Goal: Task Accomplishment & Management: Use online tool/utility

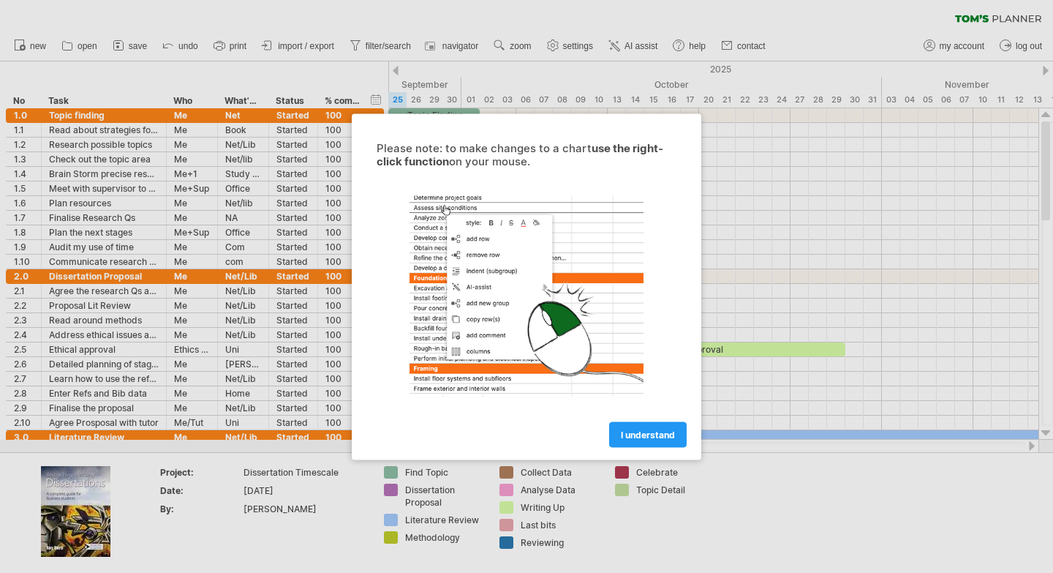
click at [627, 439] on link "I understand" at bounding box center [648, 434] width 78 height 26
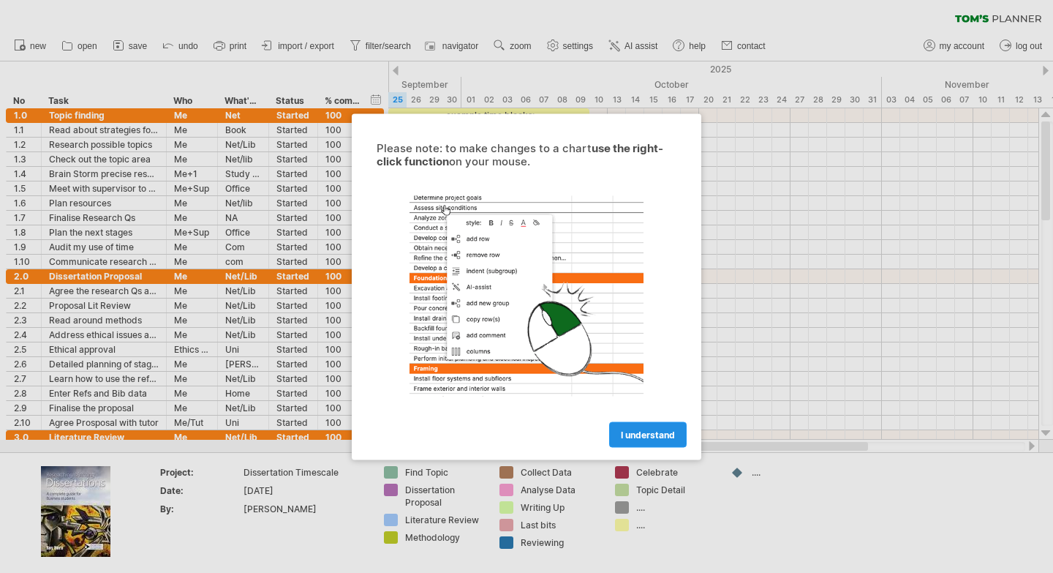
click at [645, 428] on link "I understand" at bounding box center [648, 434] width 78 height 26
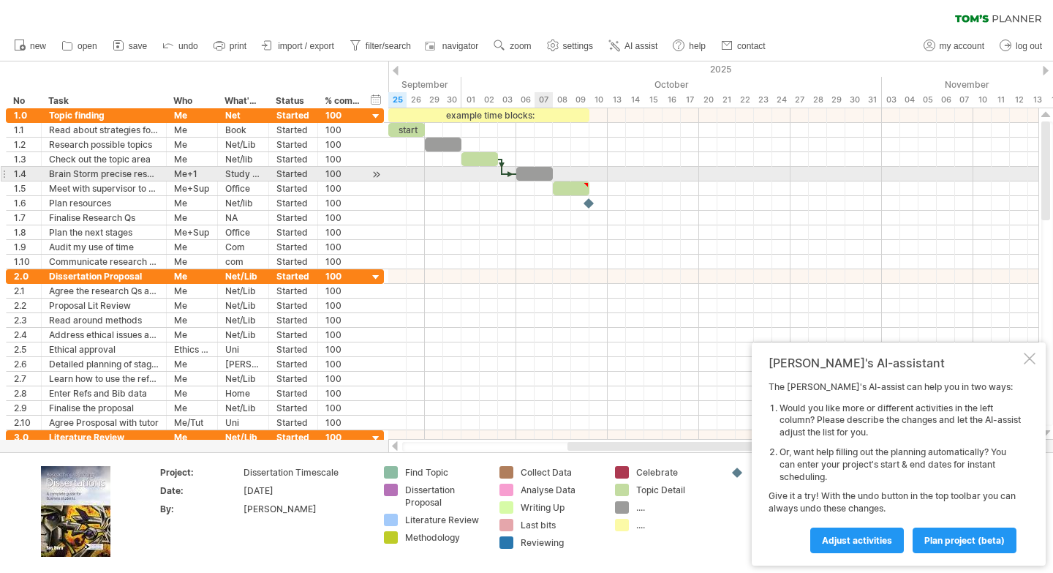
click at [548, 173] on div at bounding box center [534, 174] width 37 height 14
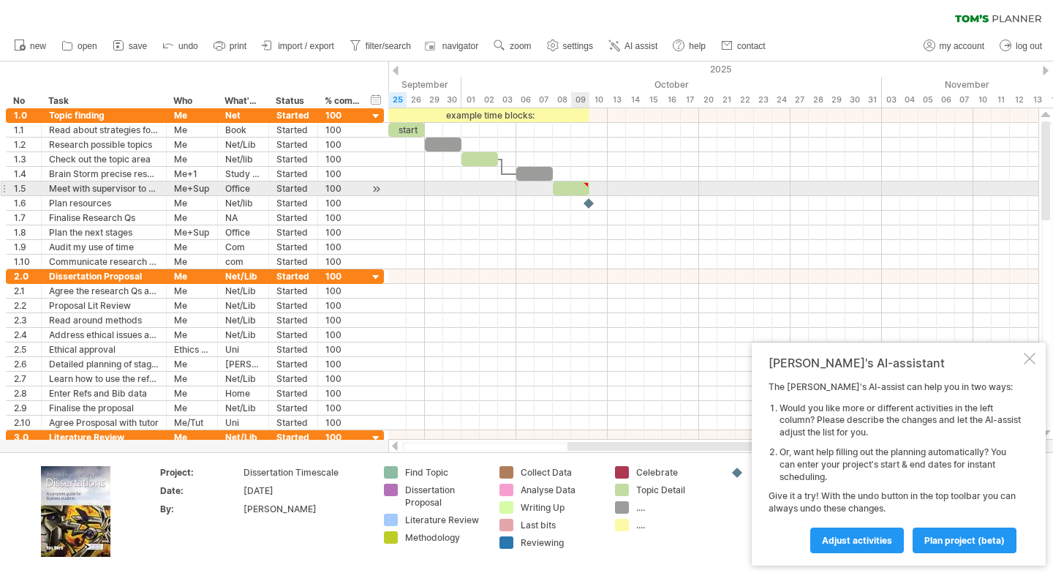
click at [572, 196] on div at bounding box center [713, 203] width 650 height 15
